Goal: Task Accomplishment & Management: Complete application form

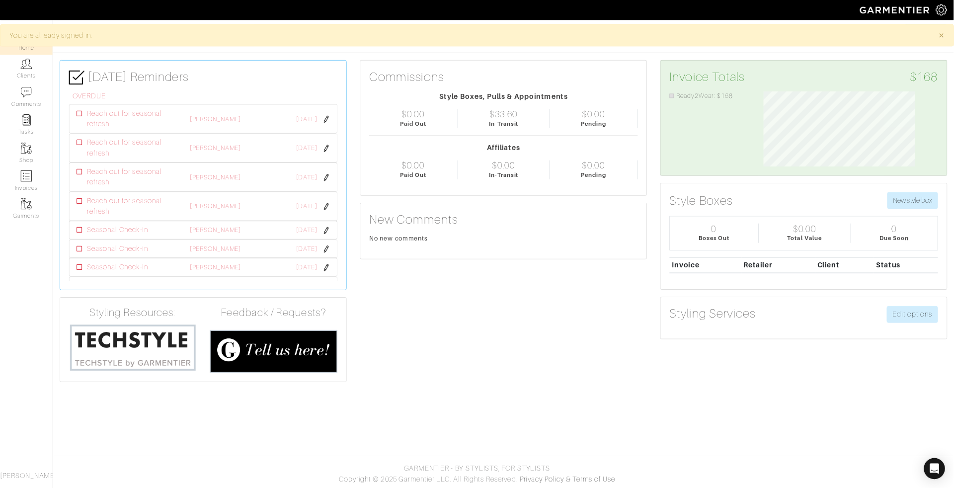
scroll to position [85, 185]
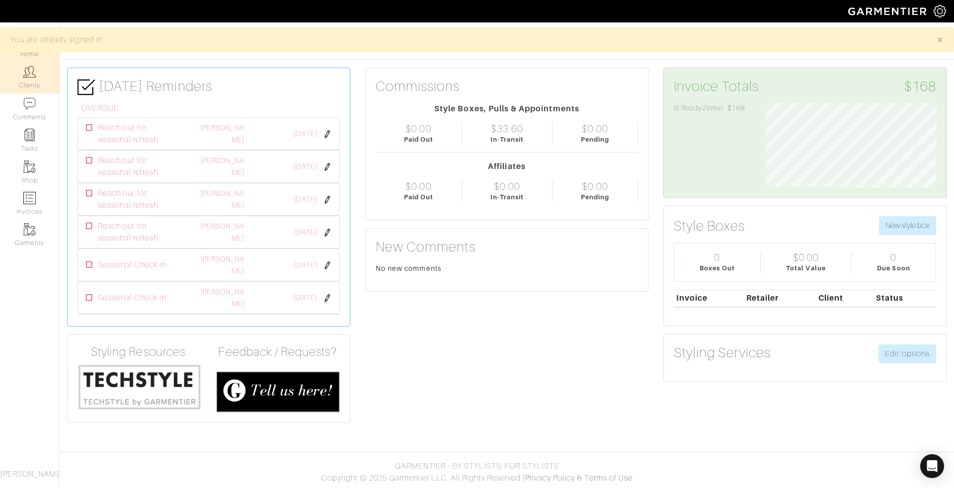
click at [33, 74] on img at bounding box center [29, 72] width 12 height 12
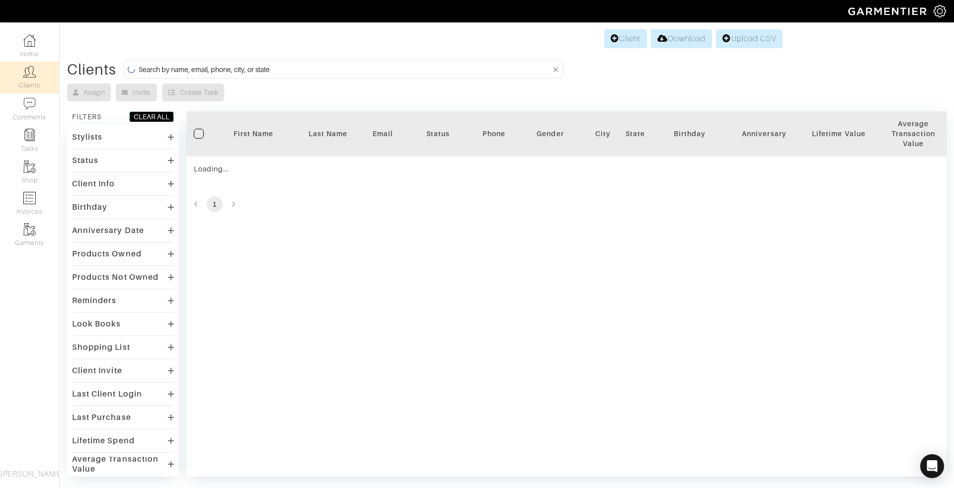
click at [230, 71] on input at bounding box center [345, 69] width 412 height 12
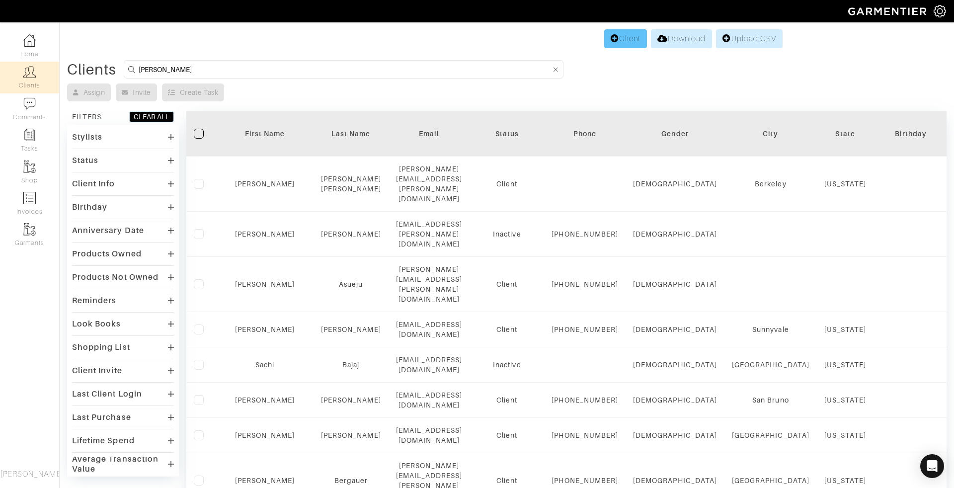
type input "connie"
click at [614, 35] on icon at bounding box center [615, 38] width 8 height 8
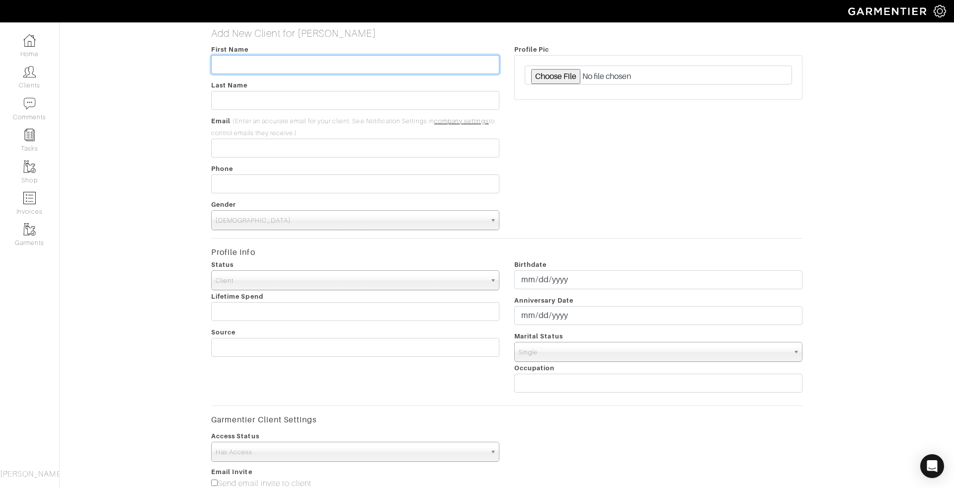
click at [302, 70] on input "text" at bounding box center [355, 64] width 288 height 19
type input "Connie"
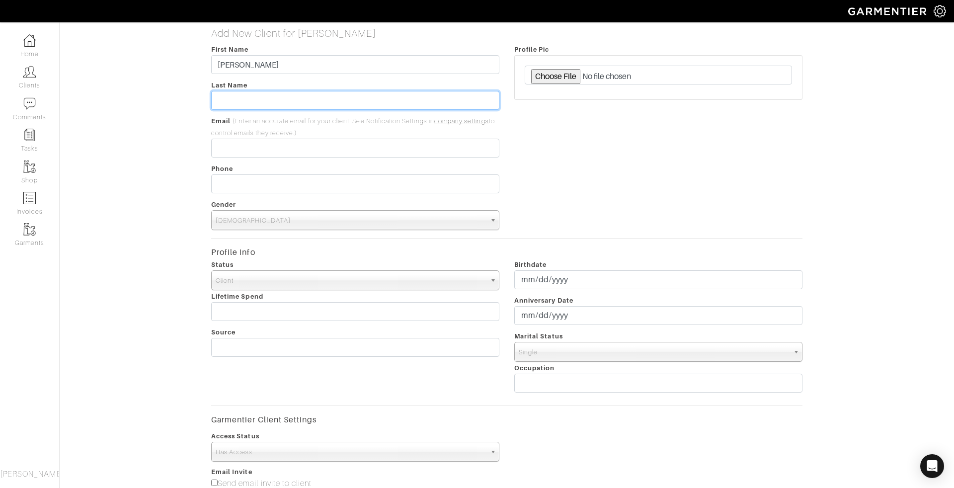
paste input "amaya"
type input "amaya"
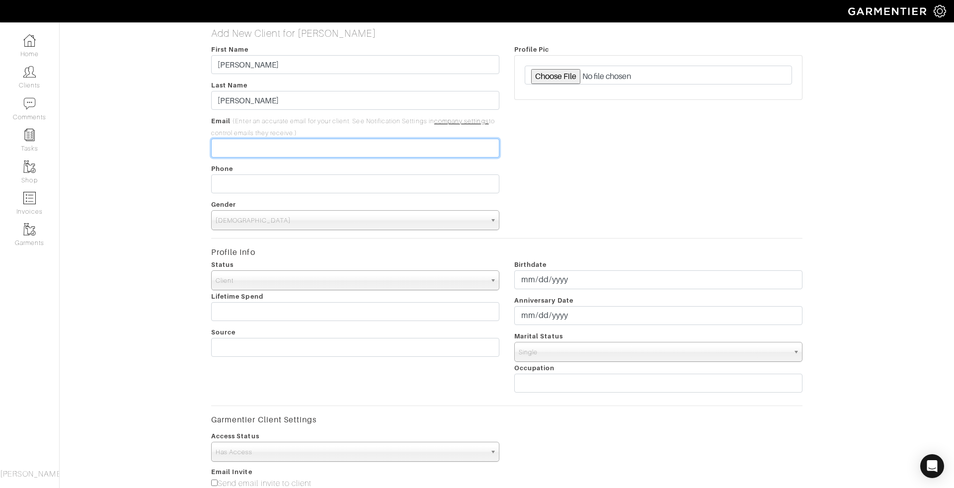
click at [283, 148] on input "email" at bounding box center [355, 148] width 288 height 19
paste input "[EMAIL_ADDRESS][DOMAIN_NAME]"
type input "[EMAIL_ADDRESS][DOMAIN_NAME]"
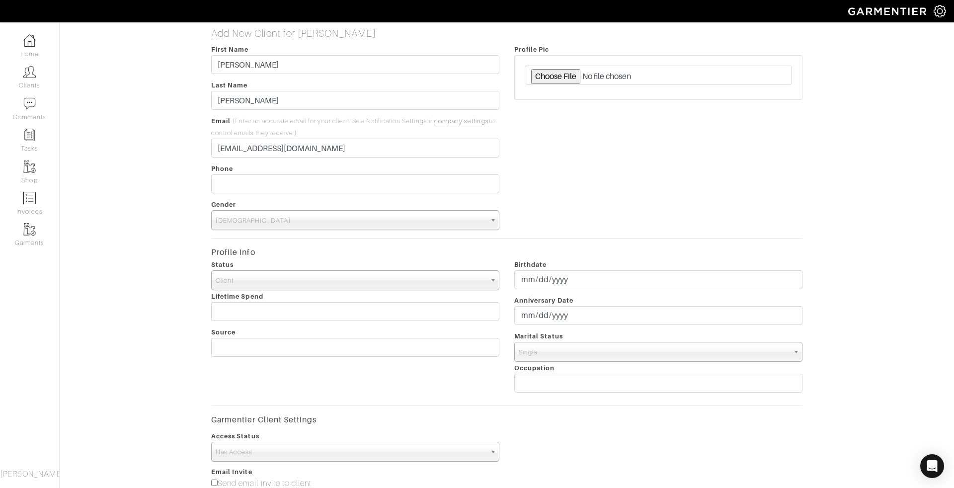
click at [236, 221] on span "Male" at bounding box center [351, 221] width 270 height 20
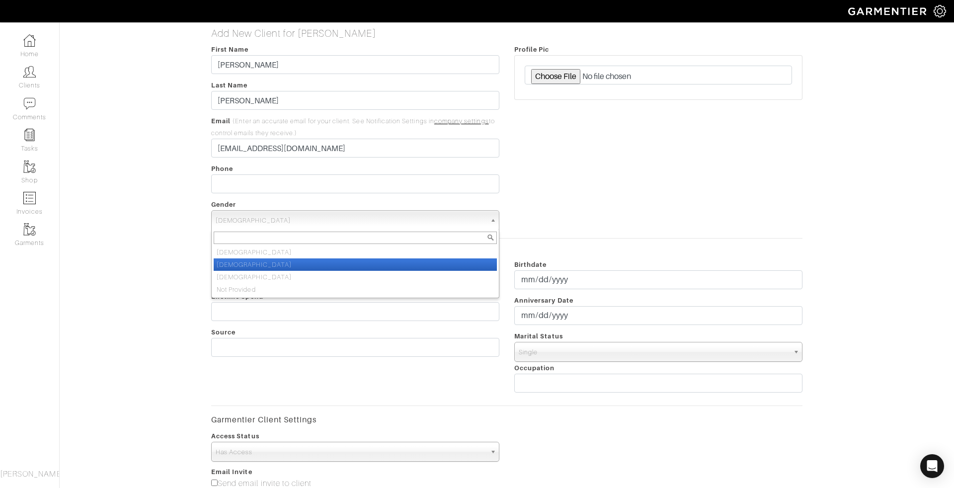
click at [234, 268] on li "Female" at bounding box center [355, 264] width 283 height 12
select select "Female"
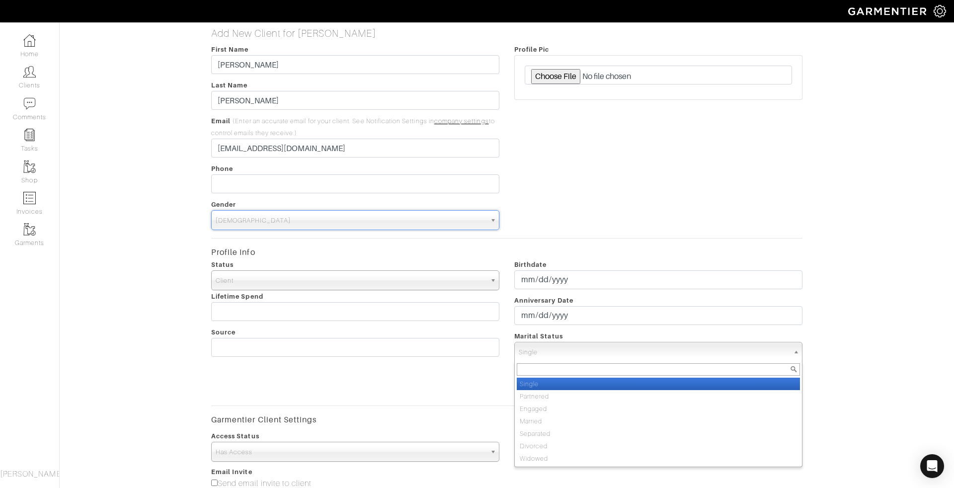
click at [575, 353] on span "Single" at bounding box center [654, 352] width 270 height 20
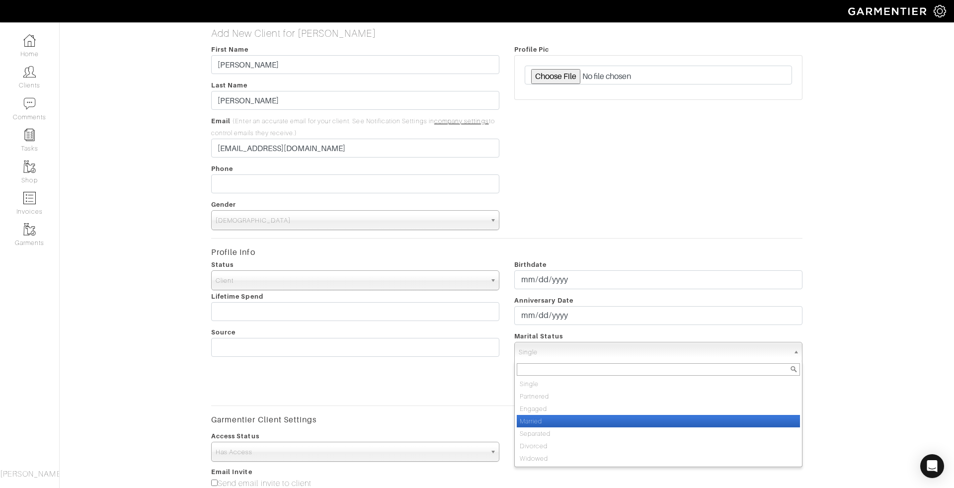
click at [557, 420] on li "Married" at bounding box center [658, 421] width 283 height 12
select select "Married"
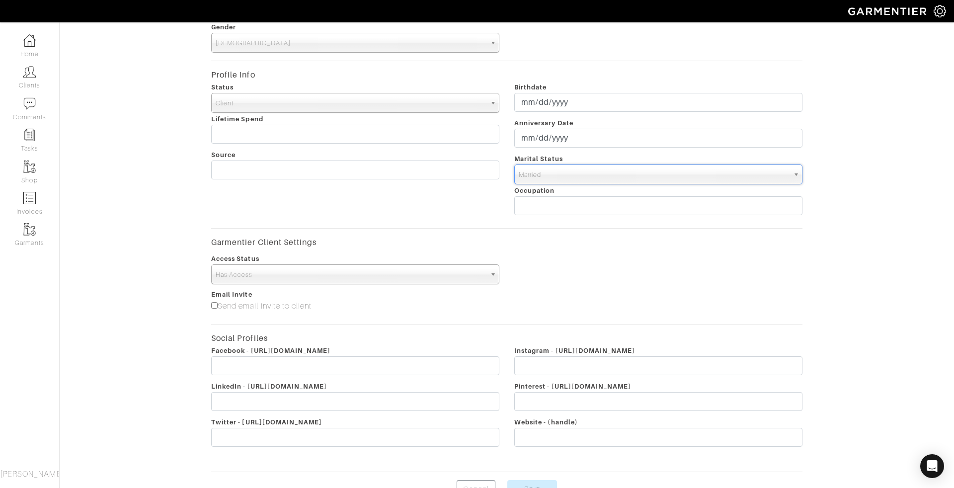
scroll to position [199, 0]
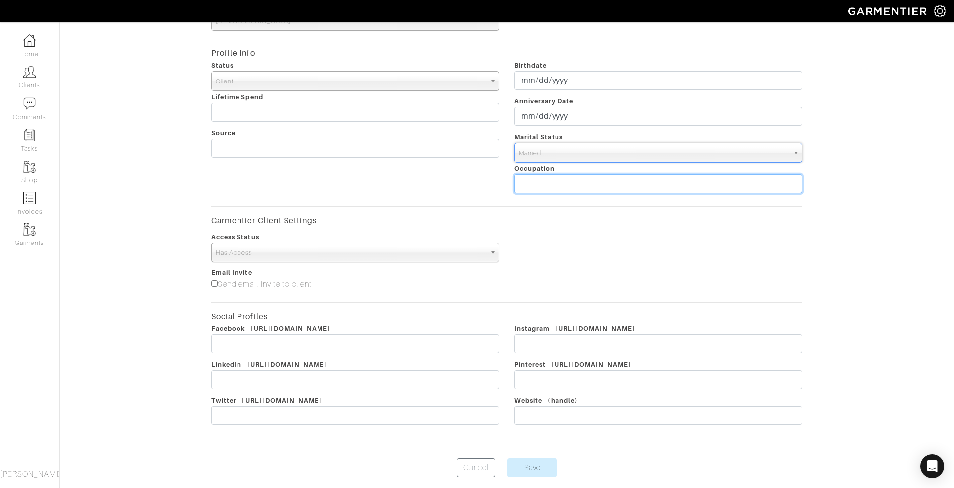
click at [574, 186] on input "text" at bounding box center [658, 183] width 288 height 19
type input "Tech"
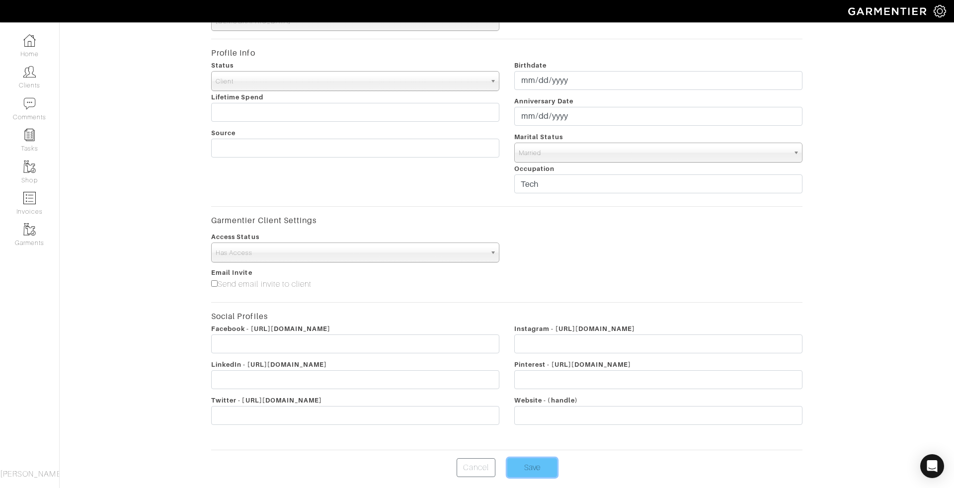
click at [536, 459] on input "Save" at bounding box center [532, 467] width 50 height 19
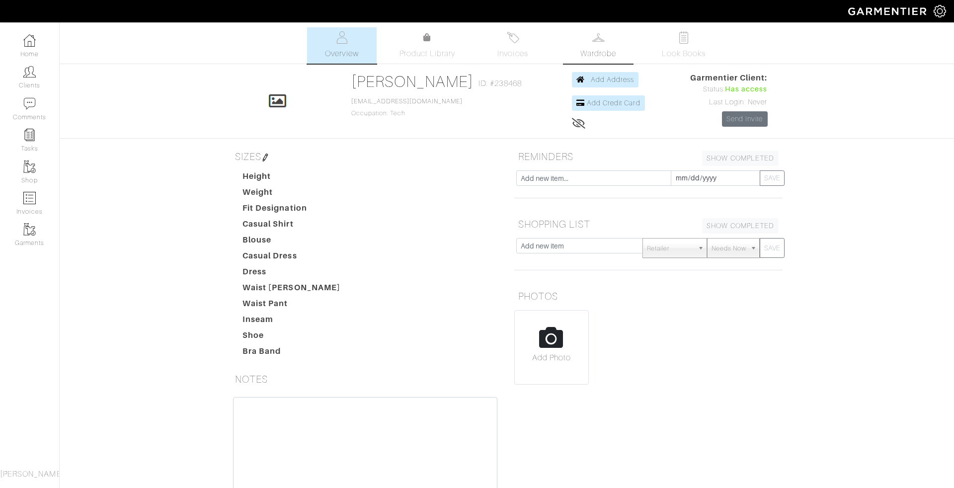
click at [595, 49] on span "Wardrobe" at bounding box center [598, 54] width 36 height 12
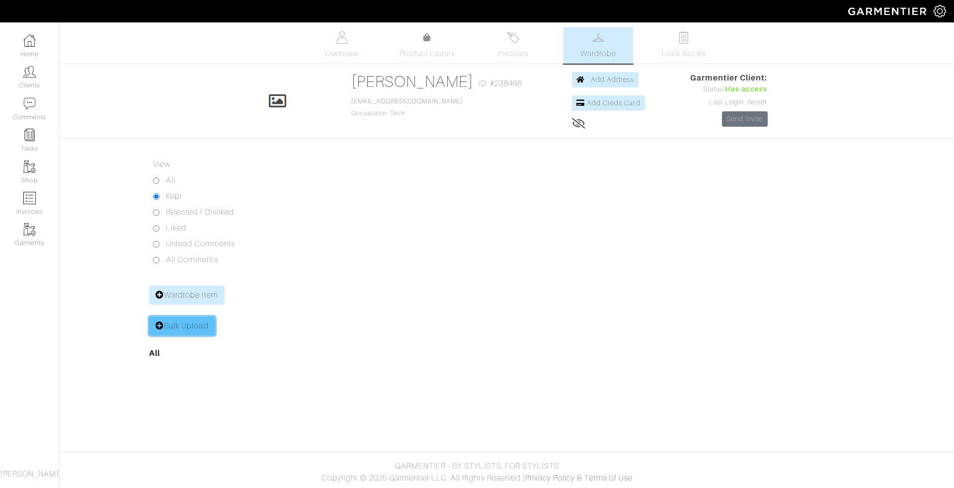
click at [193, 329] on link "Bulk Upload" at bounding box center [182, 326] width 66 height 19
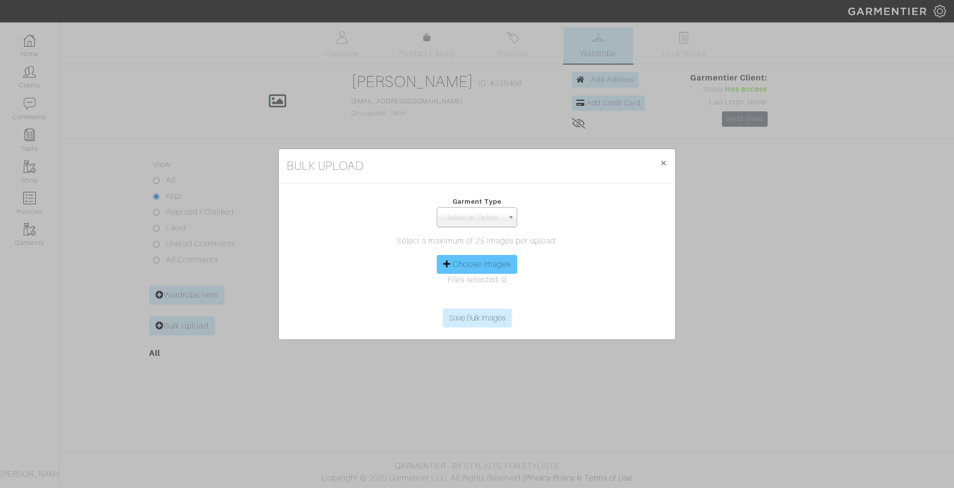
click at [486, 258] on div "Choose Images" at bounding box center [477, 264] width 80 height 19
click at [480, 262] on label "Choose Images" at bounding box center [482, 264] width 58 height 12
click at [480, 294] on input "Choose Images" at bounding box center [477, 301] width 152 height 15
type input "C:\fakepath\IMG_5133.jpeg"
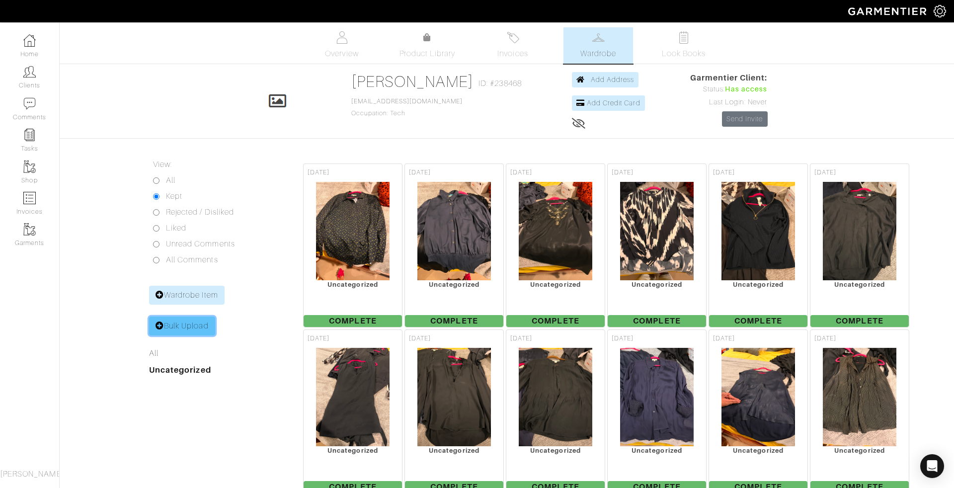
click at [179, 323] on link "Bulk Upload" at bounding box center [182, 326] width 66 height 19
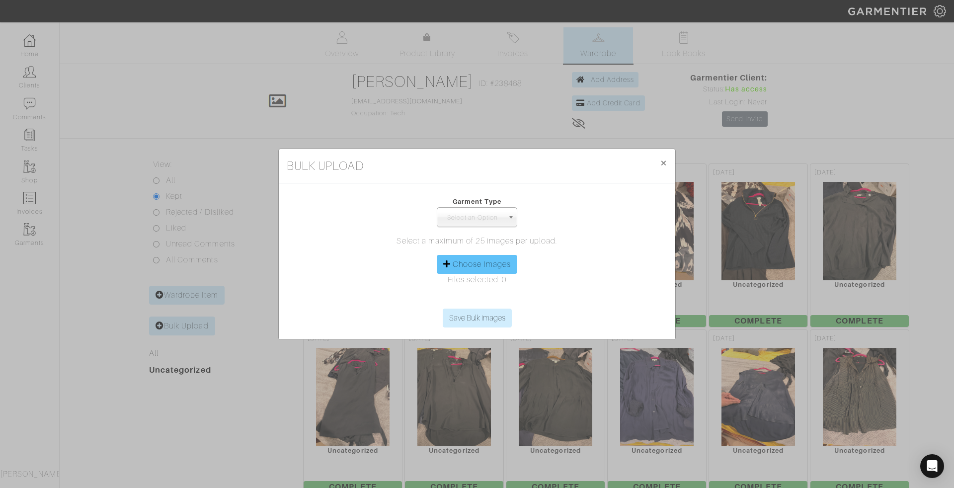
click at [474, 264] on label "Choose Images" at bounding box center [482, 264] width 58 height 12
click at [474, 294] on input "Choose Images" at bounding box center [477, 301] width 152 height 15
type input "C:\fakepath\IMG_5154.jpeg"
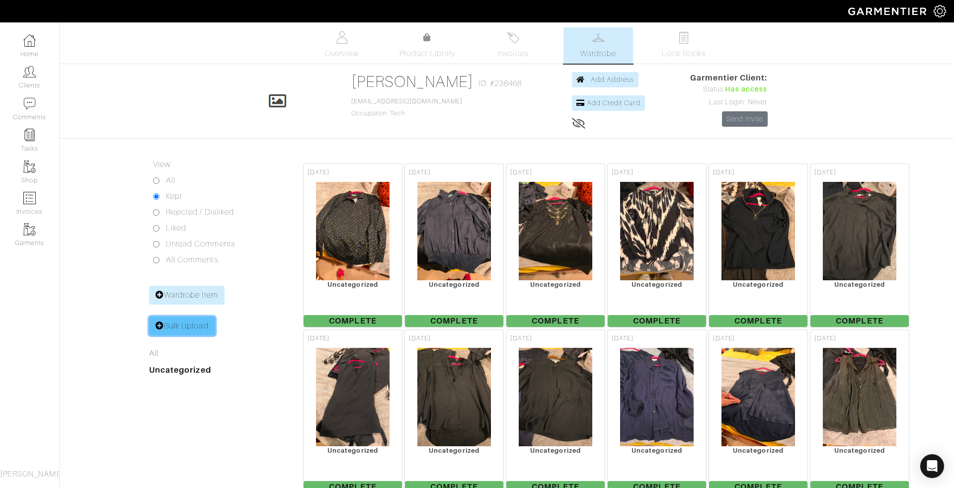
click at [183, 321] on link "Bulk Upload" at bounding box center [182, 326] width 66 height 19
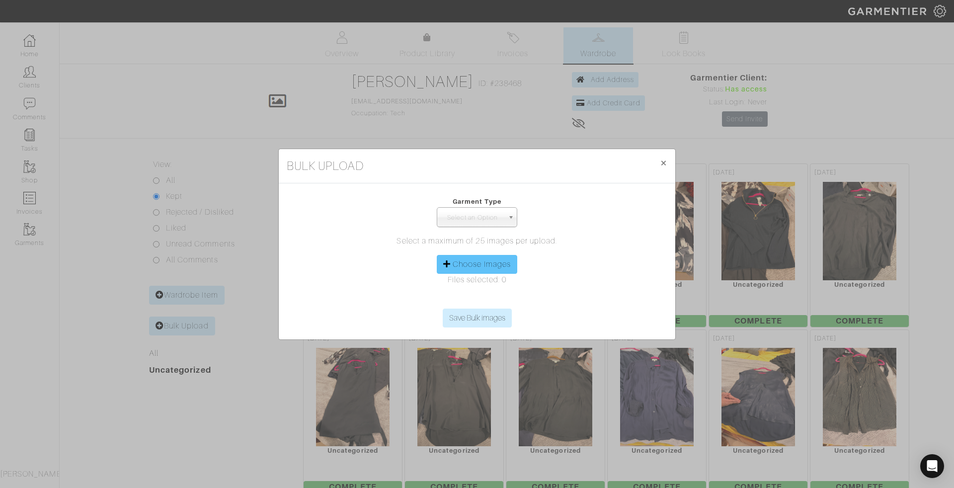
click at [501, 264] on label "Choose Images" at bounding box center [482, 264] width 58 height 12
click at [501, 294] on input "Choose Images" at bounding box center [477, 301] width 152 height 15
type input "C:\fakepath\IMG_5175.jpeg"
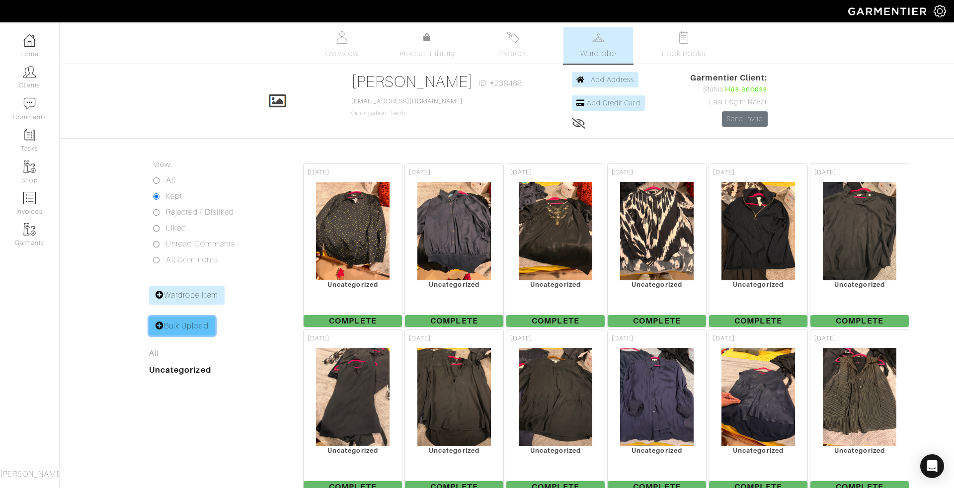
click at [169, 327] on link "Bulk Upload" at bounding box center [182, 326] width 66 height 19
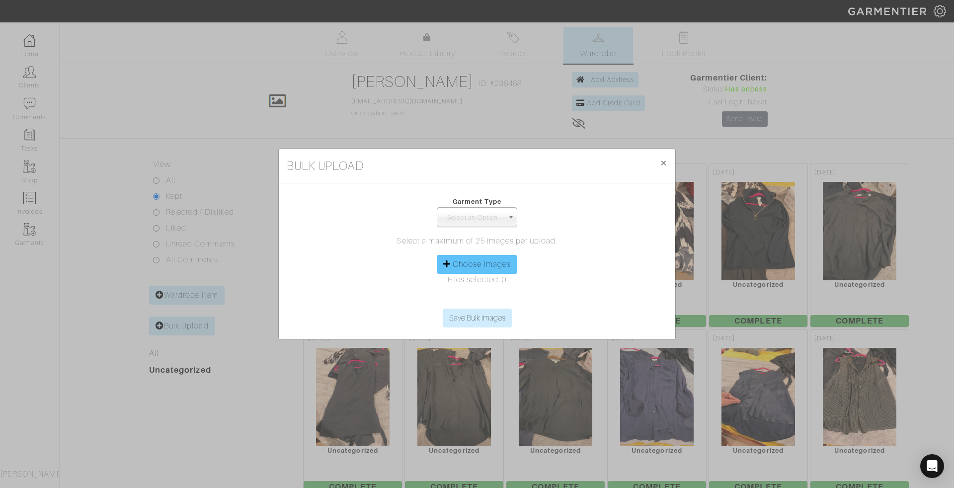
click at [469, 265] on label "Choose Images" at bounding box center [482, 264] width 58 height 12
click at [469, 294] on input "Choose Images" at bounding box center [477, 301] width 152 height 15
type input "C:\fakepath\IMG_5196.jpeg"
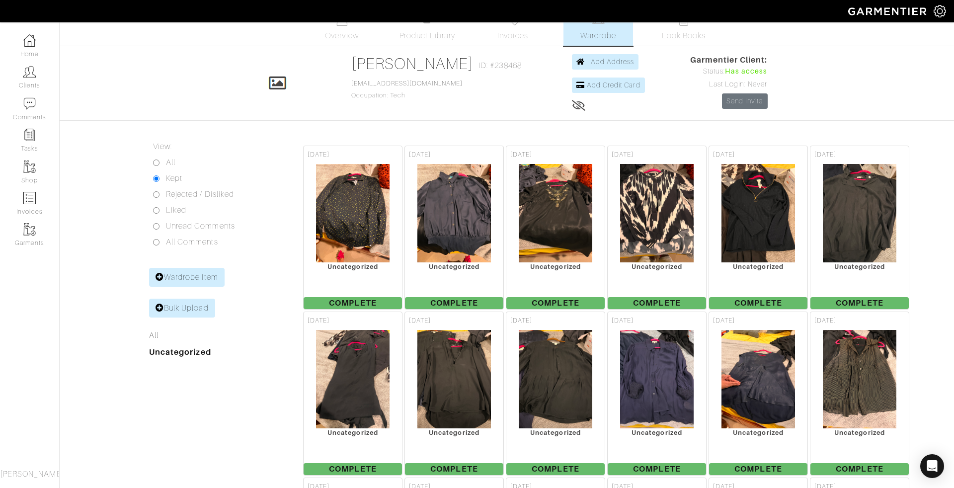
scroll to position [37, 0]
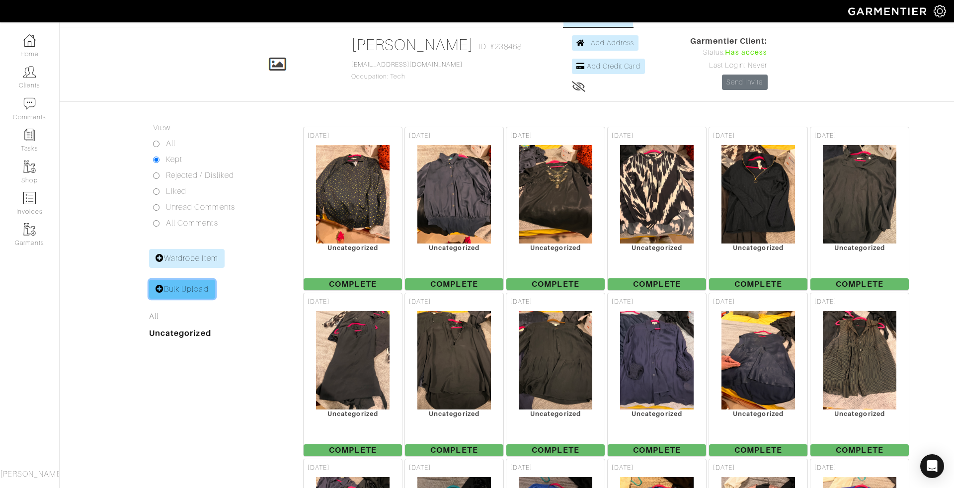
click at [169, 281] on link "Bulk Upload" at bounding box center [182, 289] width 66 height 19
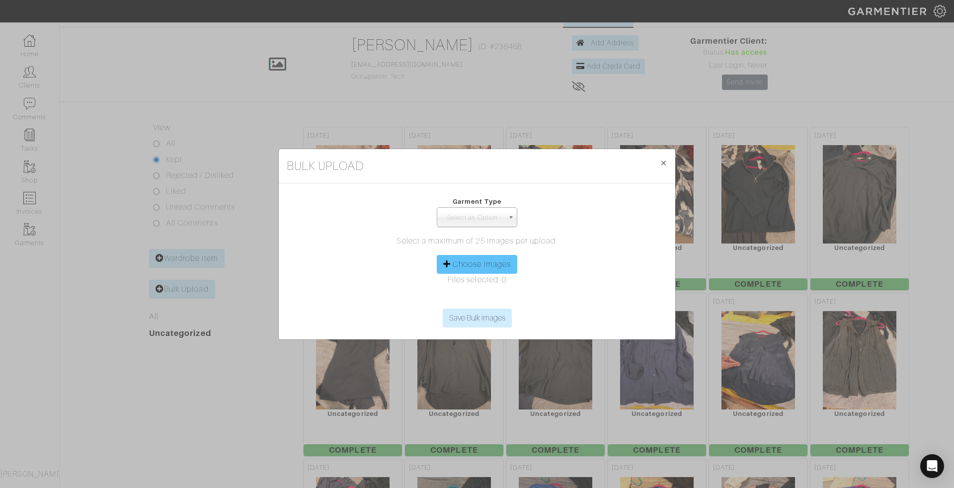
click at [484, 264] on label "Choose Images" at bounding box center [482, 264] width 58 height 12
click at [484, 294] on input "Choose Images" at bounding box center [477, 301] width 152 height 15
type input "C:\fakepath\IMG_5217.jpeg"
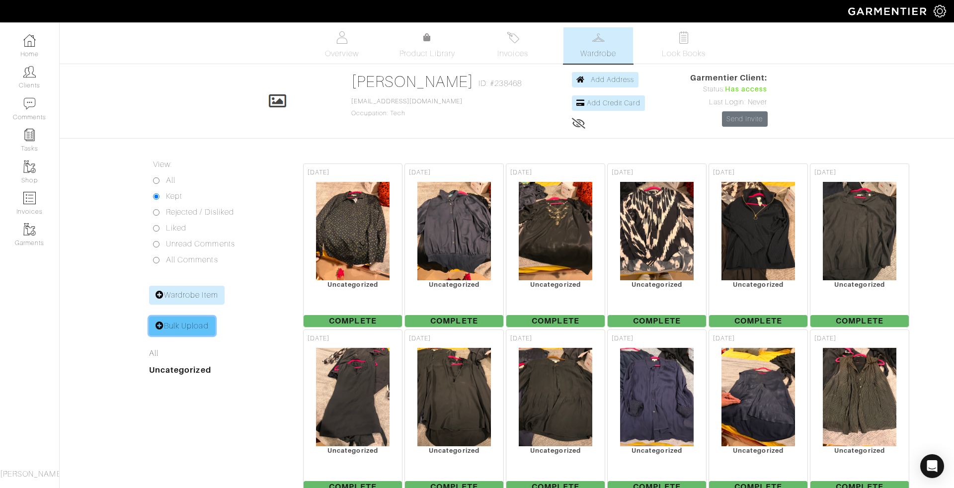
click at [181, 324] on link "Bulk Upload" at bounding box center [182, 326] width 66 height 19
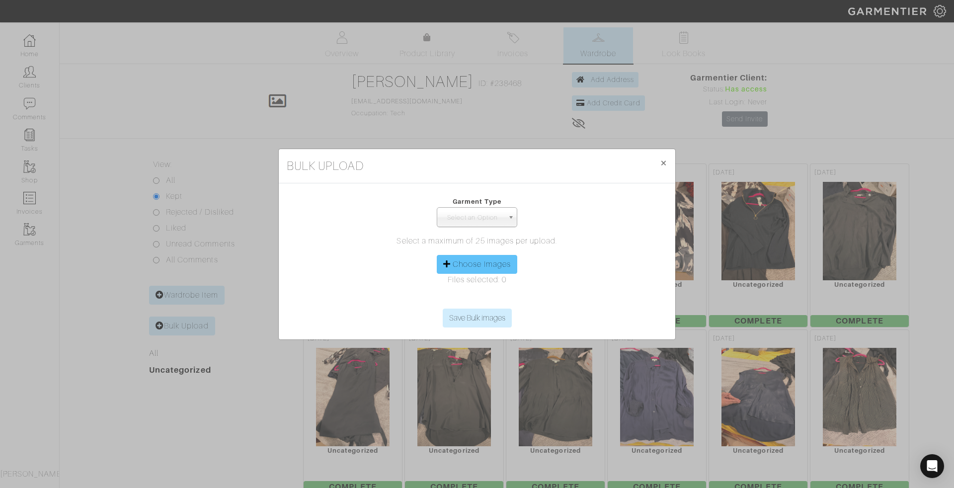
click at [451, 261] on div "Choose Images" at bounding box center [477, 264] width 80 height 19
click at [468, 269] on label "Choose Images" at bounding box center [482, 264] width 58 height 12
click at [468, 294] on input "Choose Images" at bounding box center [477, 301] width 152 height 15
type input "C:\fakepath\IMG_5238.jpeg"
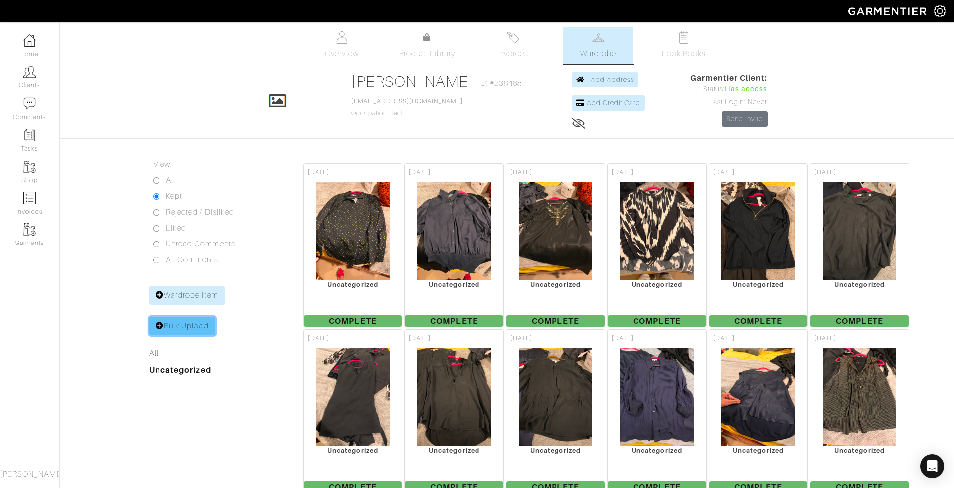
click at [168, 325] on link "Bulk Upload" at bounding box center [182, 326] width 66 height 19
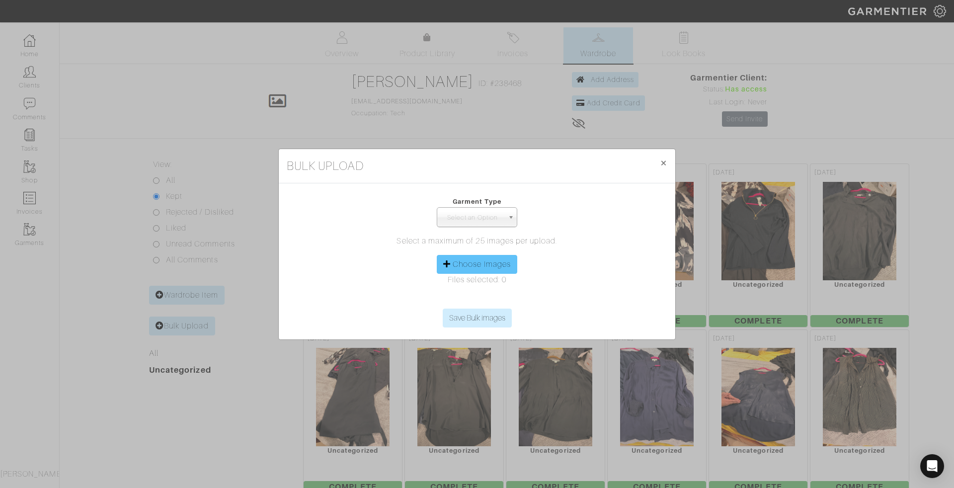
click at [464, 260] on label "Choose Images" at bounding box center [482, 264] width 58 height 12
click at [464, 294] on input "Choose Images" at bounding box center [477, 301] width 152 height 15
type input "C:\fakepath\IMG_5260.jpeg"
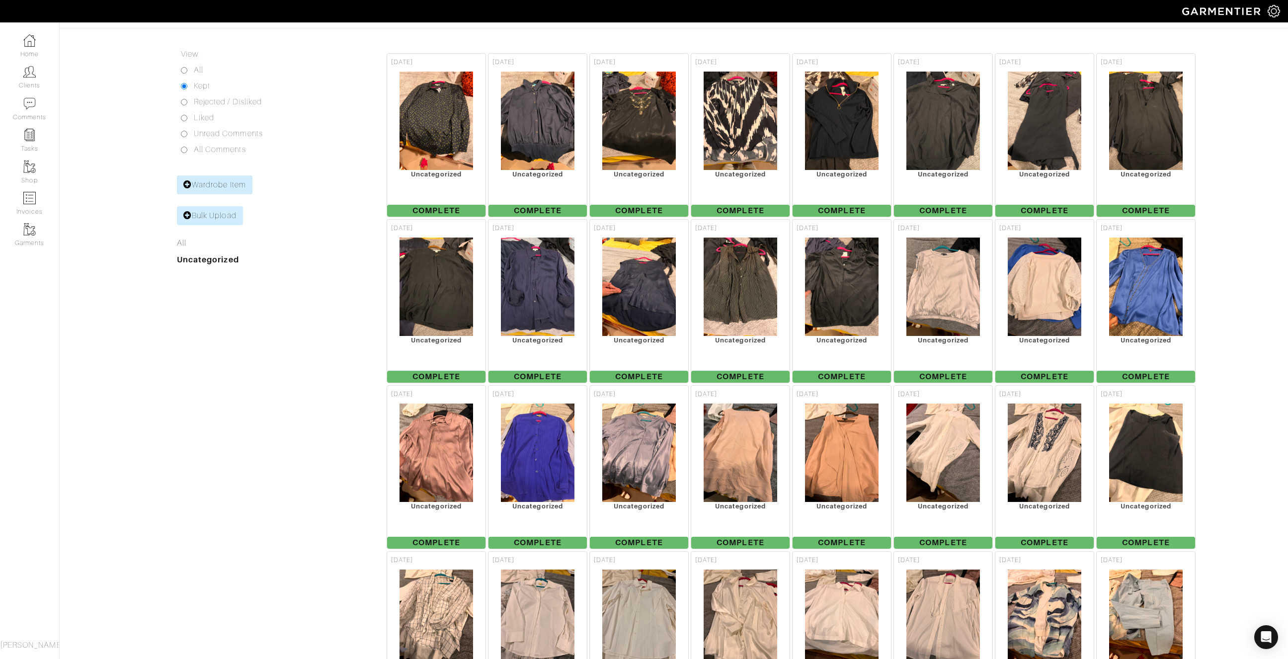
scroll to position [118, 0]
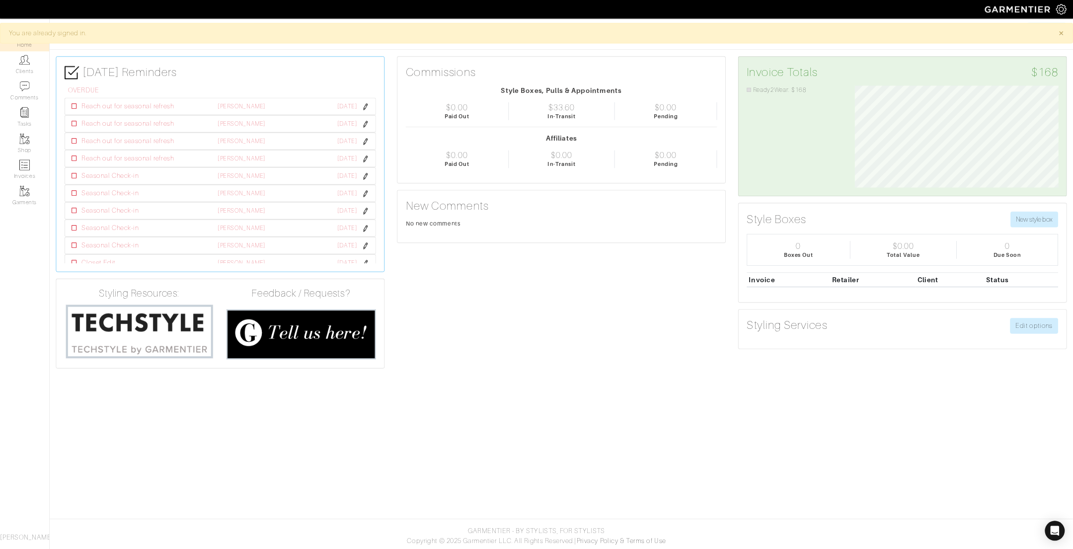
scroll to position [122, 259]
click at [24, 75] on img at bounding box center [29, 72] width 12 height 12
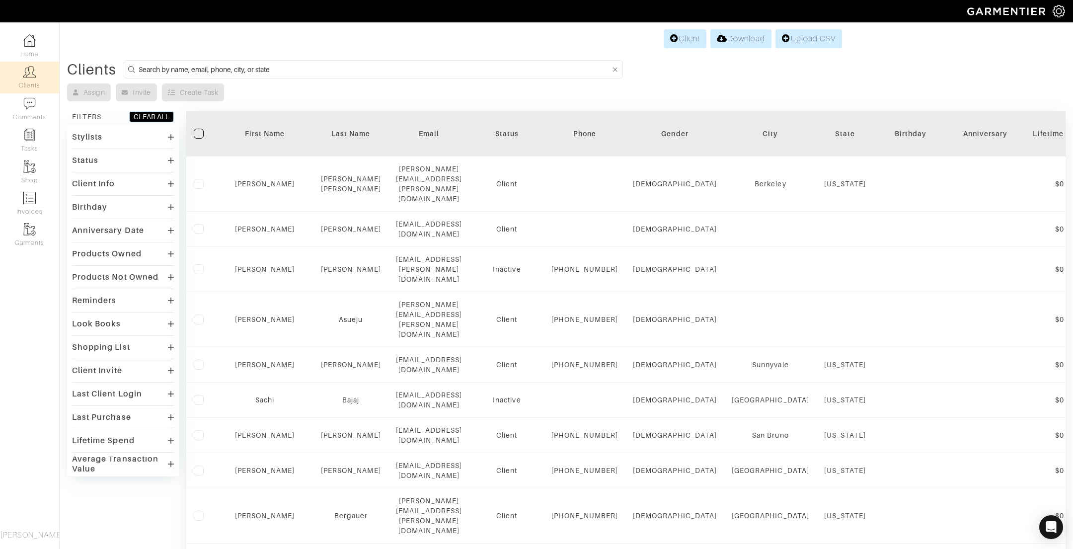
click at [180, 72] on input at bounding box center [375, 69] width 472 height 12
type input "[PERSON_NAME]"
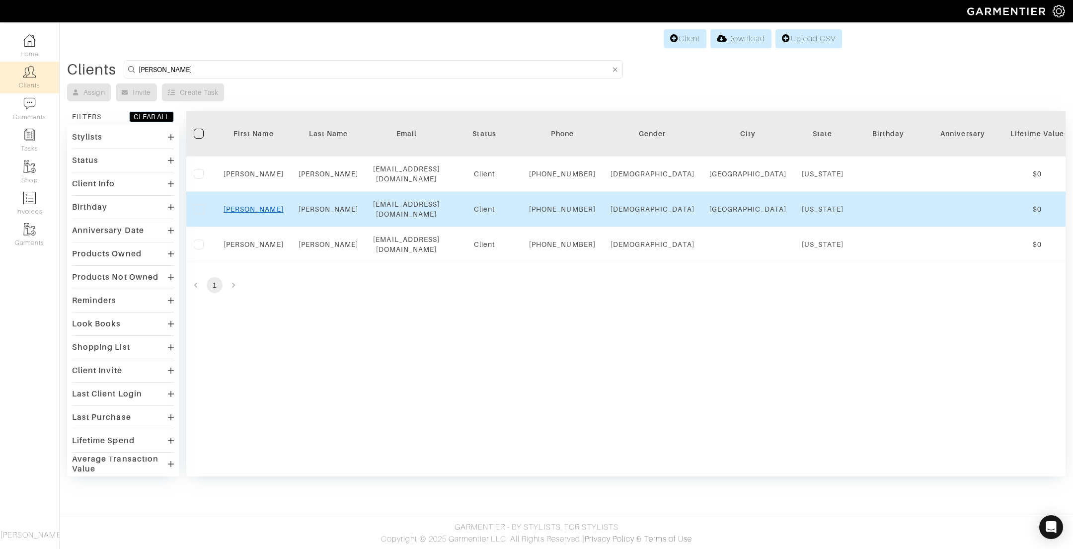
click at [257, 213] on link "[PERSON_NAME]" at bounding box center [254, 209] width 60 height 8
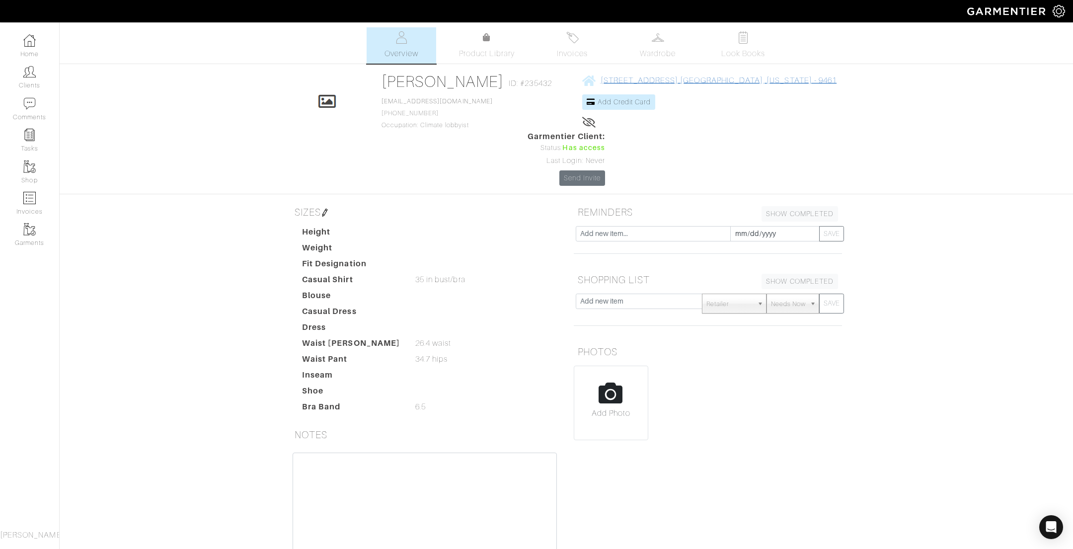
click at [601, 80] on span "558 Crofton Avenue Piedmont, California - 9461" at bounding box center [719, 80] width 237 height 9
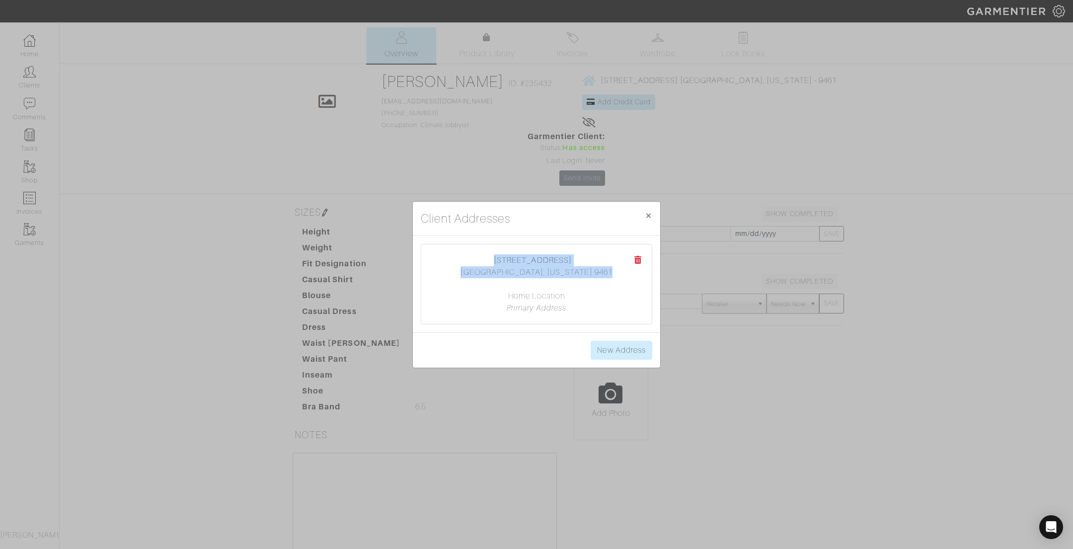
drag, startPoint x: 480, startPoint y: 254, endPoint x: 616, endPoint y: 268, distance: 137.4
click at [616, 268] on center "558 Crofton Avenue Piedmont, California 9461 Home Location Primary Address" at bounding box center [536, 284] width 211 height 60
click at [496, 186] on div "Client Addresses × Close 558 Crofton Avenue Piedmont, California 9461 Home Loca…" at bounding box center [536, 274] width 1073 height 549
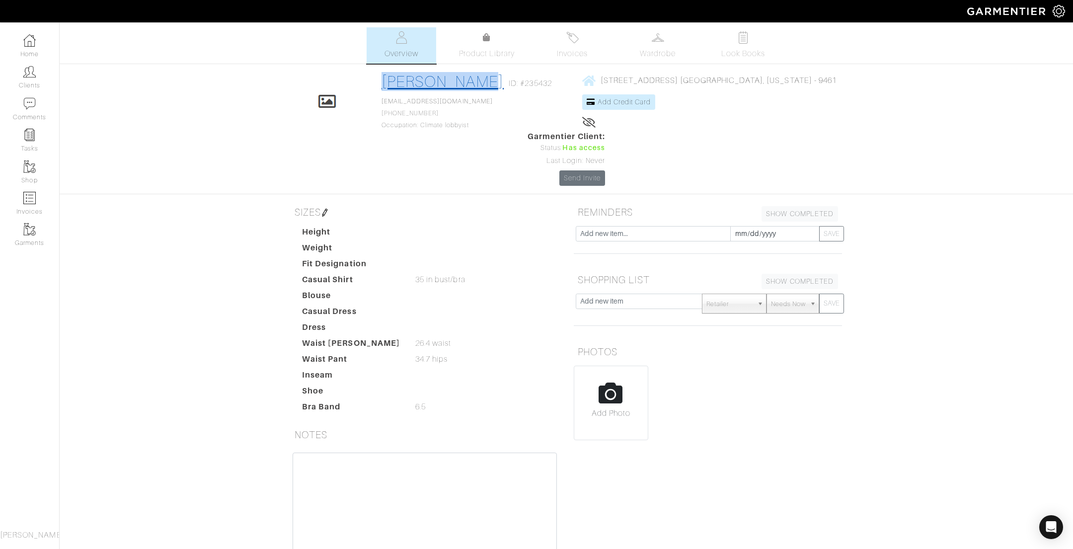
drag, startPoint x: 368, startPoint y: 81, endPoint x: 458, endPoint y: 81, distance: 90.4
click at [458, 82] on div "Click To Edit Kelly Shultz ID: #235432 kellvanlang@gmail.com 408-806-2660 Occup…" at bounding box center [566, 129] width 566 height 114
copy link "Kelly Shultz"
click at [601, 83] on span "558 Crofton Avenue Piedmont, California - 9461" at bounding box center [719, 80] width 237 height 9
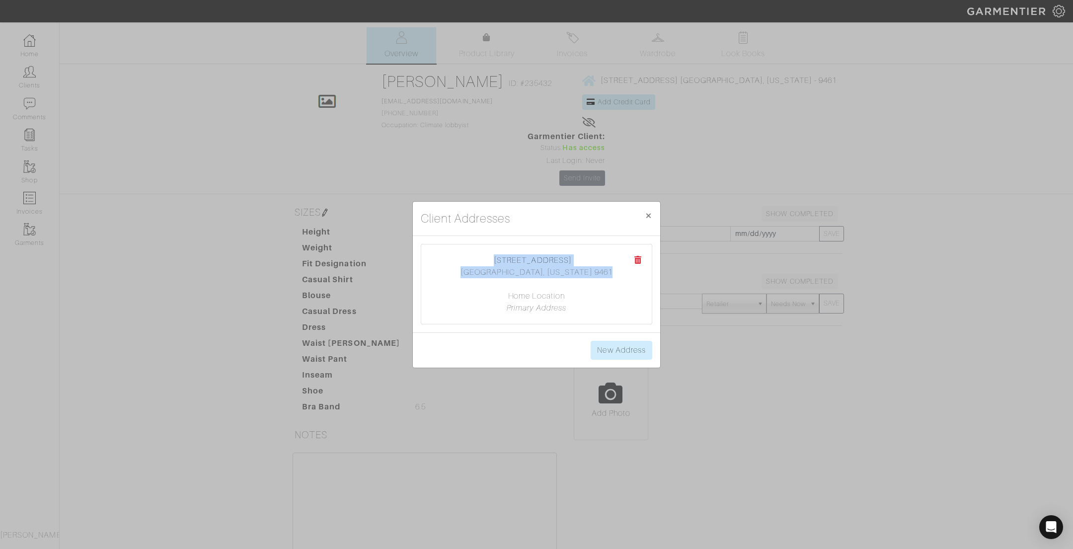
drag, startPoint x: 501, startPoint y: 260, endPoint x: 589, endPoint y: 273, distance: 89.0
click at [589, 273] on center "558 Crofton Avenue Piedmont, California 9461 Home Location Primary Address" at bounding box center [536, 284] width 211 height 60
copy center "558 Crofton Avenue Piedmont, California 9461"
click at [589, 275] on center "558 Crofton Avenue Piedmont, California 9461 Home Location Primary Address" at bounding box center [536, 284] width 211 height 60
click at [570, 272] on center "558 Crofton Avenue Piedmont, California 9461 Home Location Primary Address" at bounding box center [536, 284] width 211 height 60
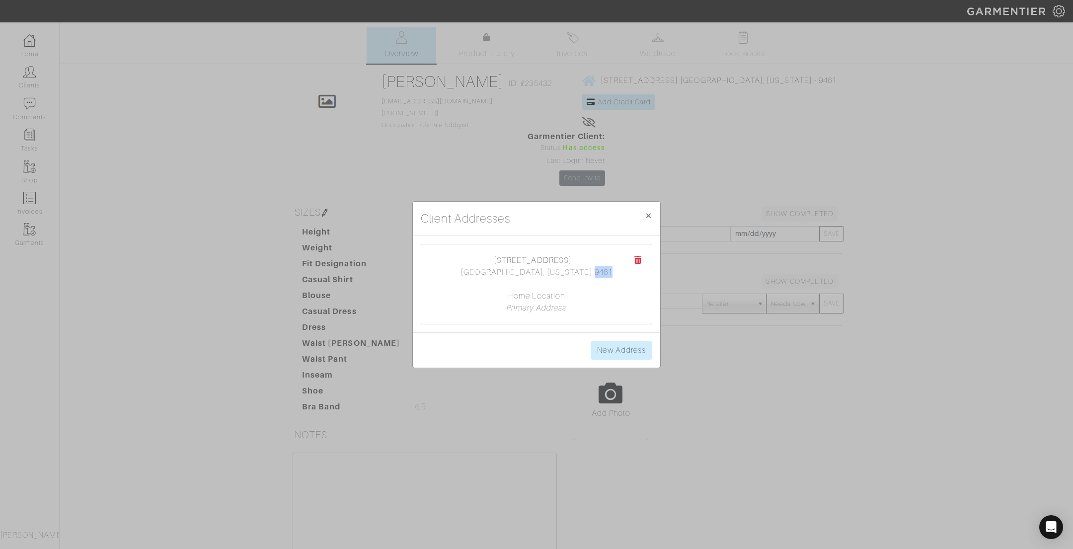
click at [570, 272] on center "558 Crofton Avenue Piedmont, California 9461 Home Location Primary Address" at bounding box center [536, 284] width 211 height 60
copy center "9461"
click at [661, 157] on div "Client Addresses × Close 558 Crofton Avenue Piedmont, California 9461 Home Loca…" at bounding box center [536, 274] width 1073 height 549
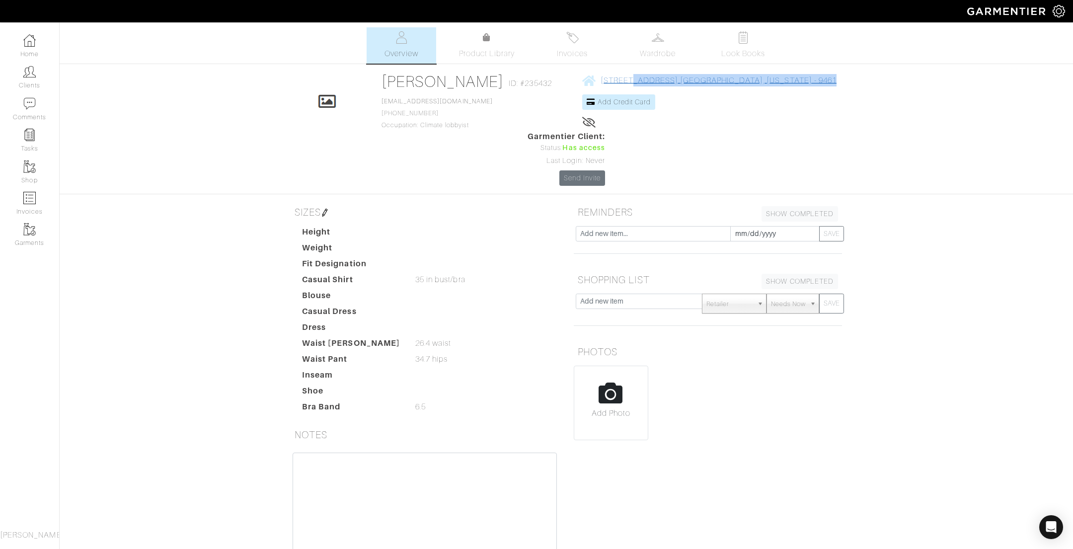
drag, startPoint x: 727, startPoint y: 79, endPoint x: 559, endPoint y: 79, distance: 169.0
click at [559, 79] on div "Click To Edit Kelly Shultz ID: #235432 kellvanlang@gmail.com 408-806-2660 Occup…" at bounding box center [566, 129] width 566 height 114
copy span "558 Crofton Avenue Piedmont, California - 9461"
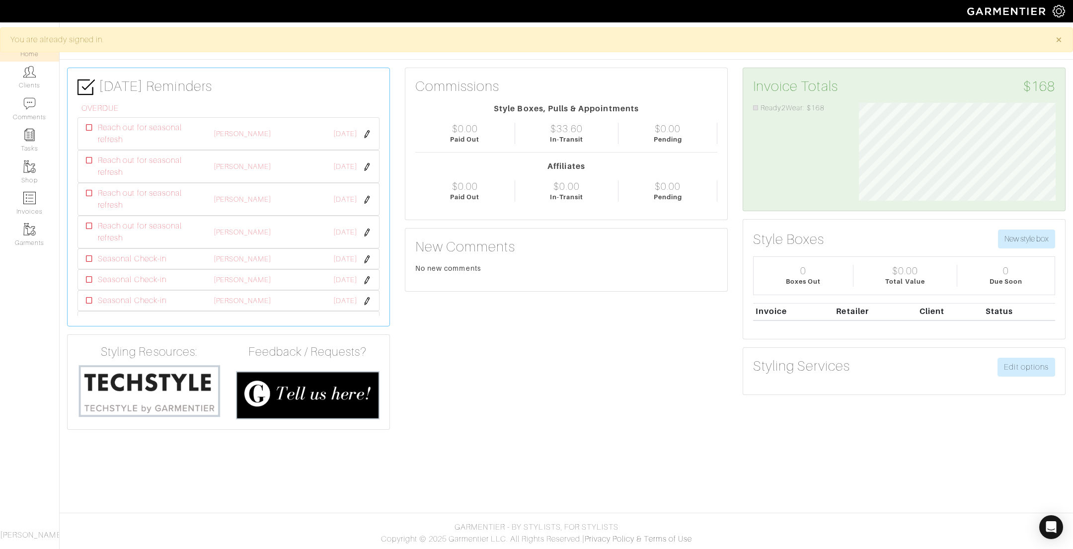
scroll to position [98, 212]
click at [27, 73] on img at bounding box center [29, 72] width 12 height 12
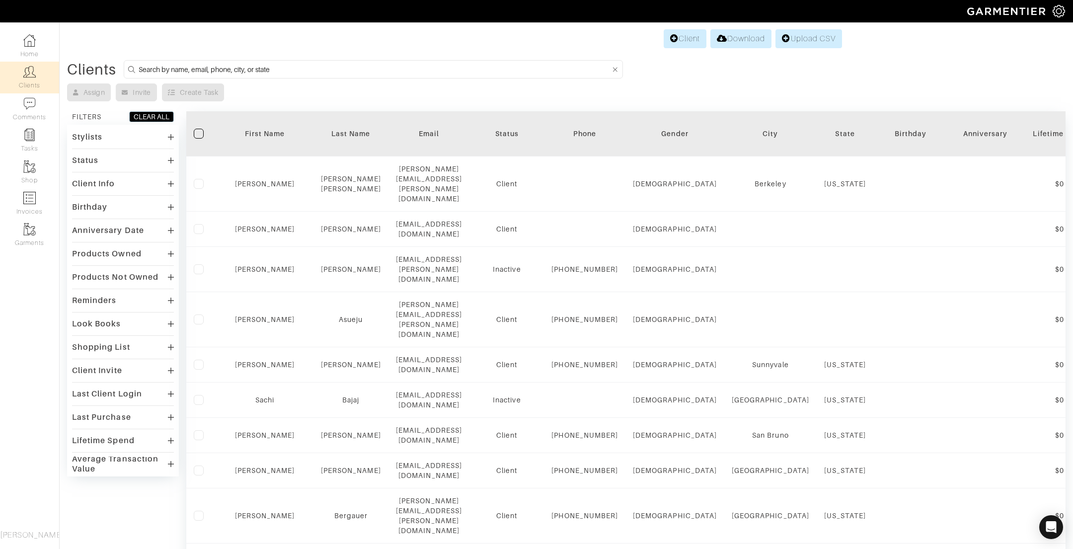
click at [163, 69] on input at bounding box center [375, 69] width 472 height 12
type input "connie"
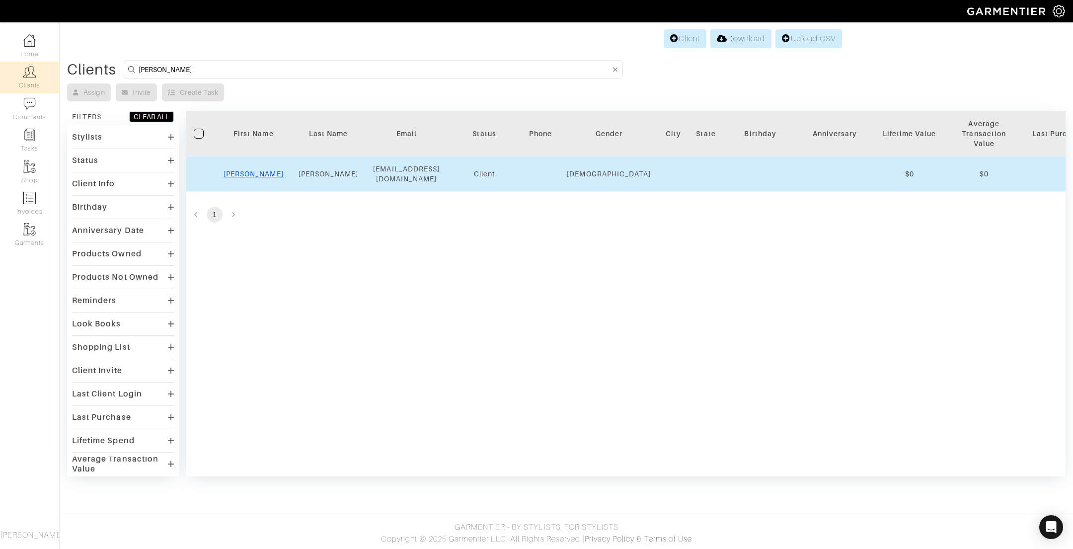
click at [259, 170] on link "Connie" at bounding box center [254, 174] width 60 height 8
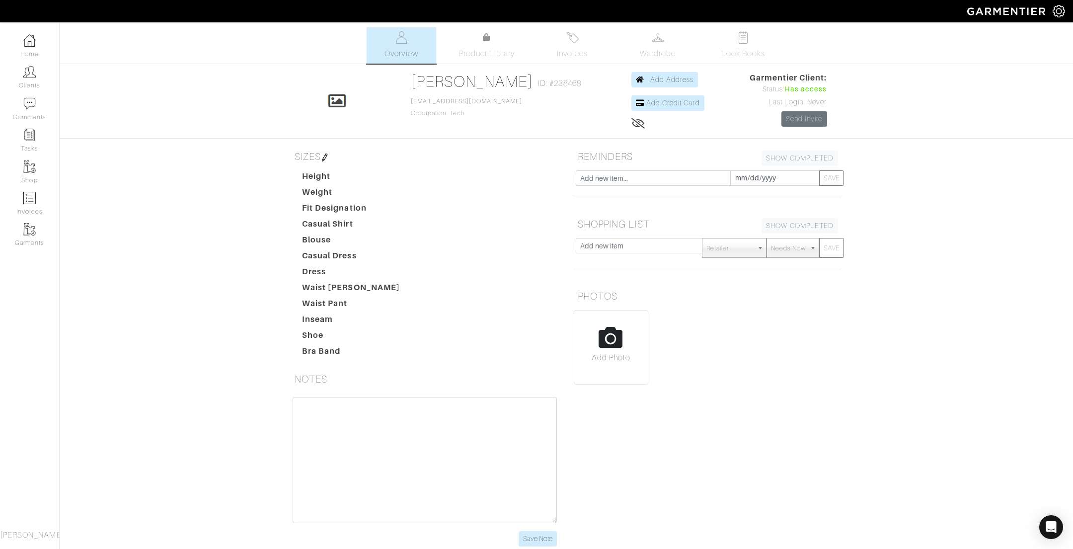
click at [643, 64] on div "[PERSON_NAME] Overview Overview Product Library Invoices Wardrobe Look Books Ov…" at bounding box center [536, 292] width 1073 height 531
click at [648, 58] on span "Wardrobe" at bounding box center [658, 54] width 36 height 12
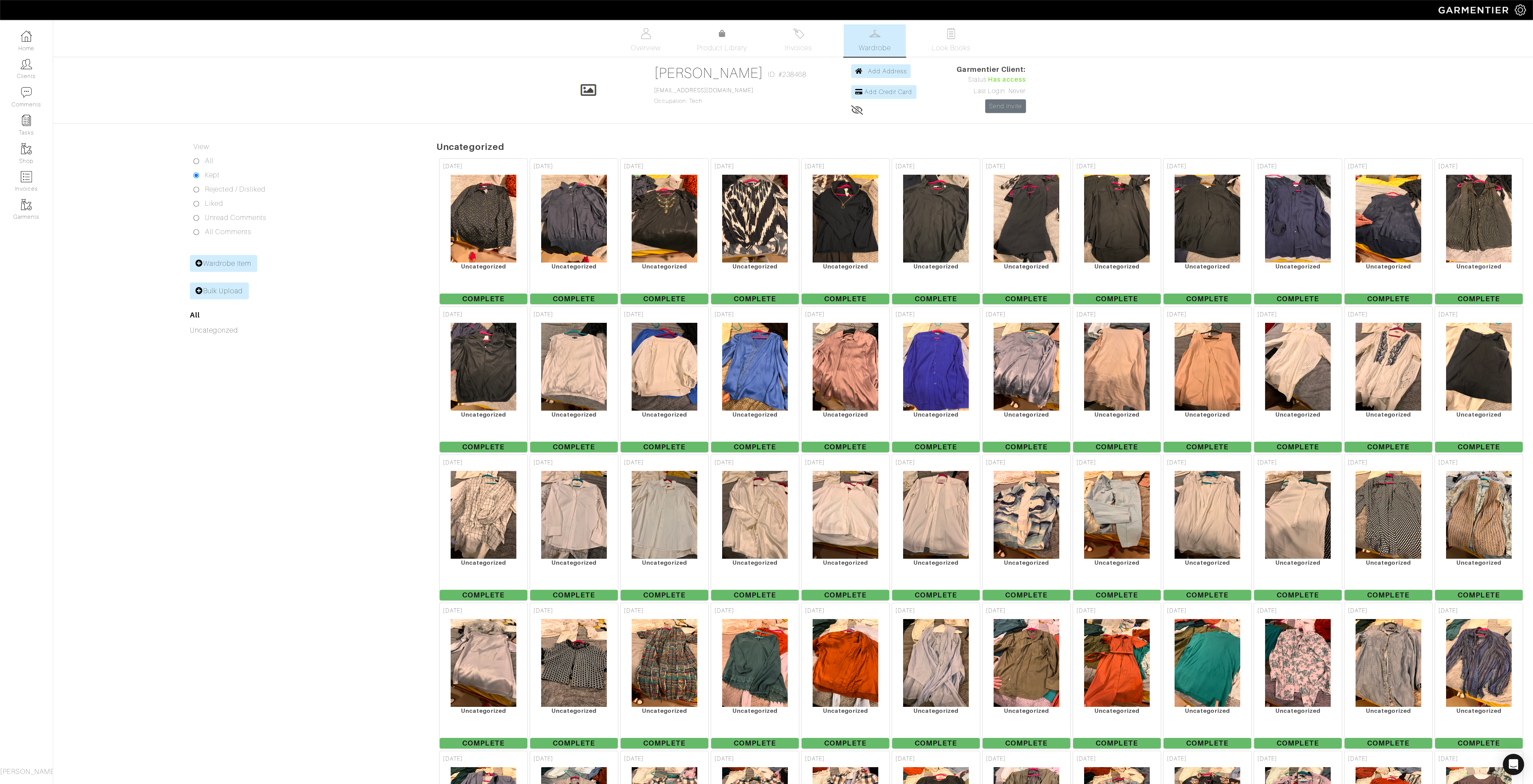
scroll to position [83, 0]
